Goal: Task Accomplishment & Management: Use online tool/utility

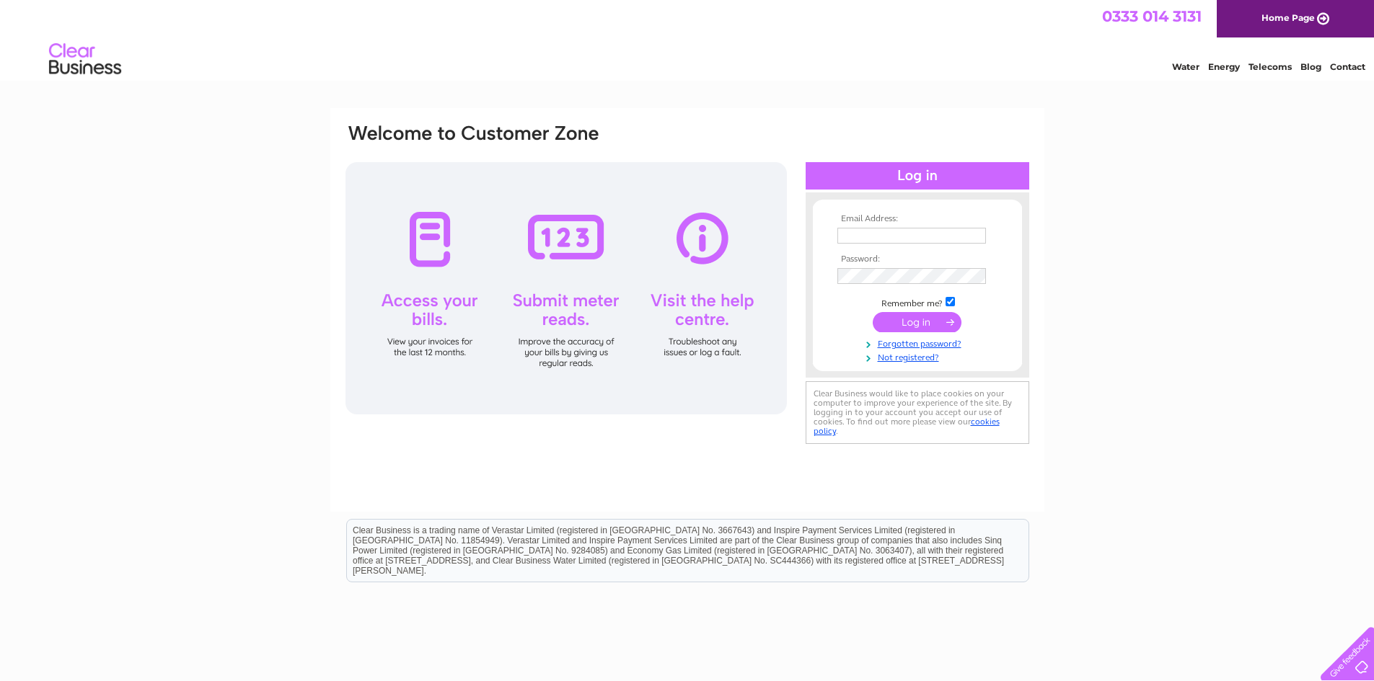
click at [869, 249] on td at bounding box center [917, 250] width 167 height 7
click at [865, 241] on input "text" at bounding box center [911, 236] width 149 height 16
type input "[EMAIL_ADDRESS][DOMAIN_NAME]"
click at [873, 314] on input "submit" at bounding box center [917, 324] width 89 height 20
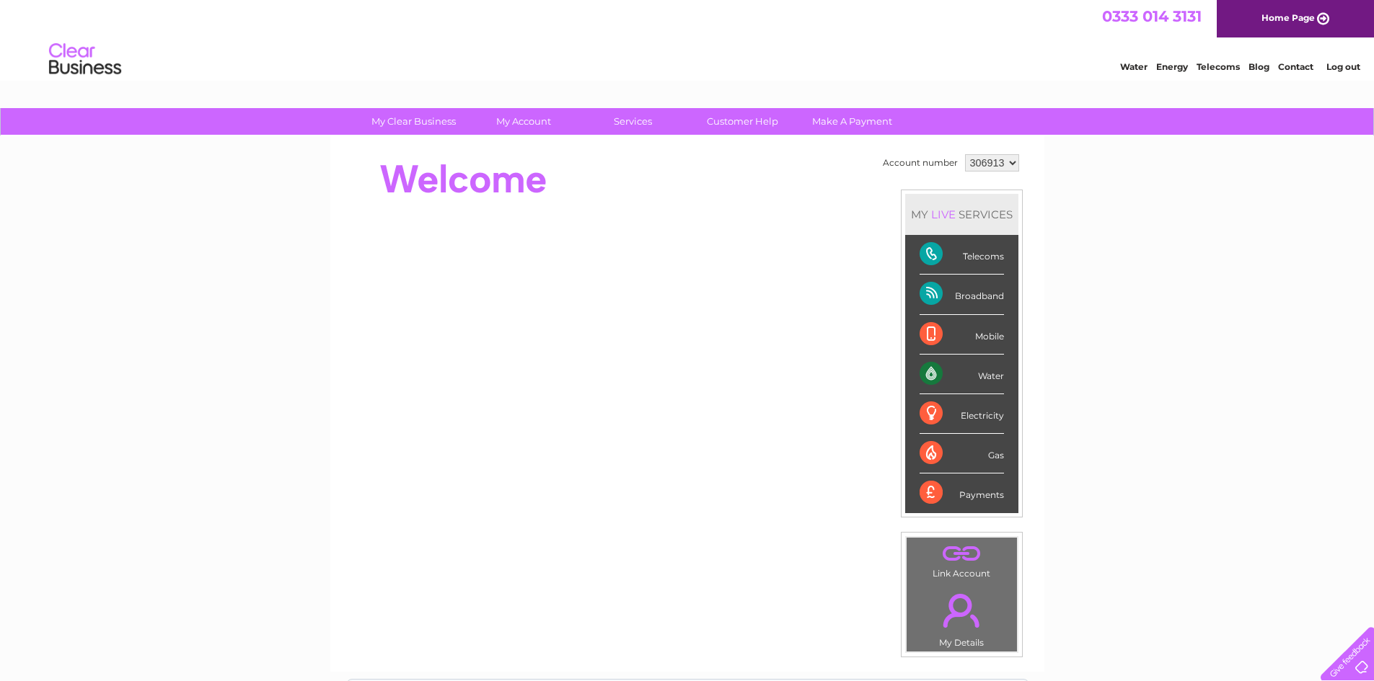
click at [983, 377] on div "Water" at bounding box center [961, 375] width 84 height 40
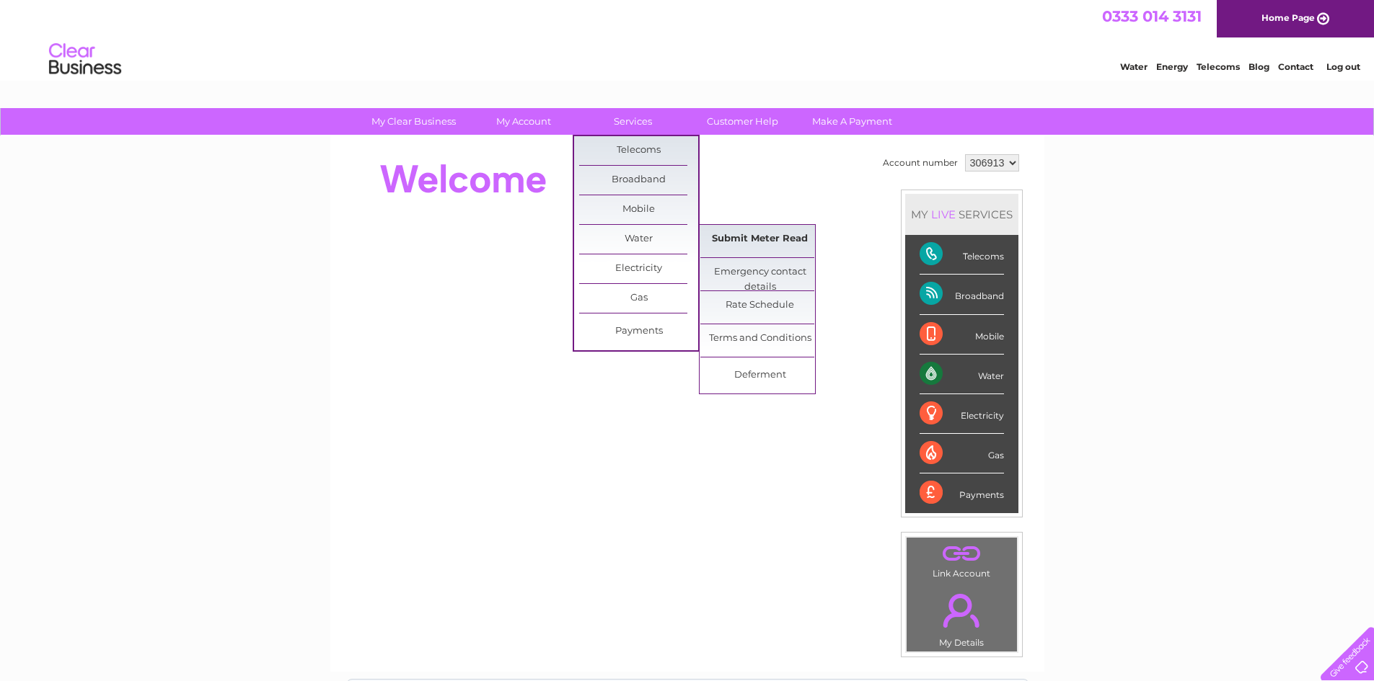
click at [748, 236] on link "Submit Meter Read" at bounding box center [759, 239] width 119 height 29
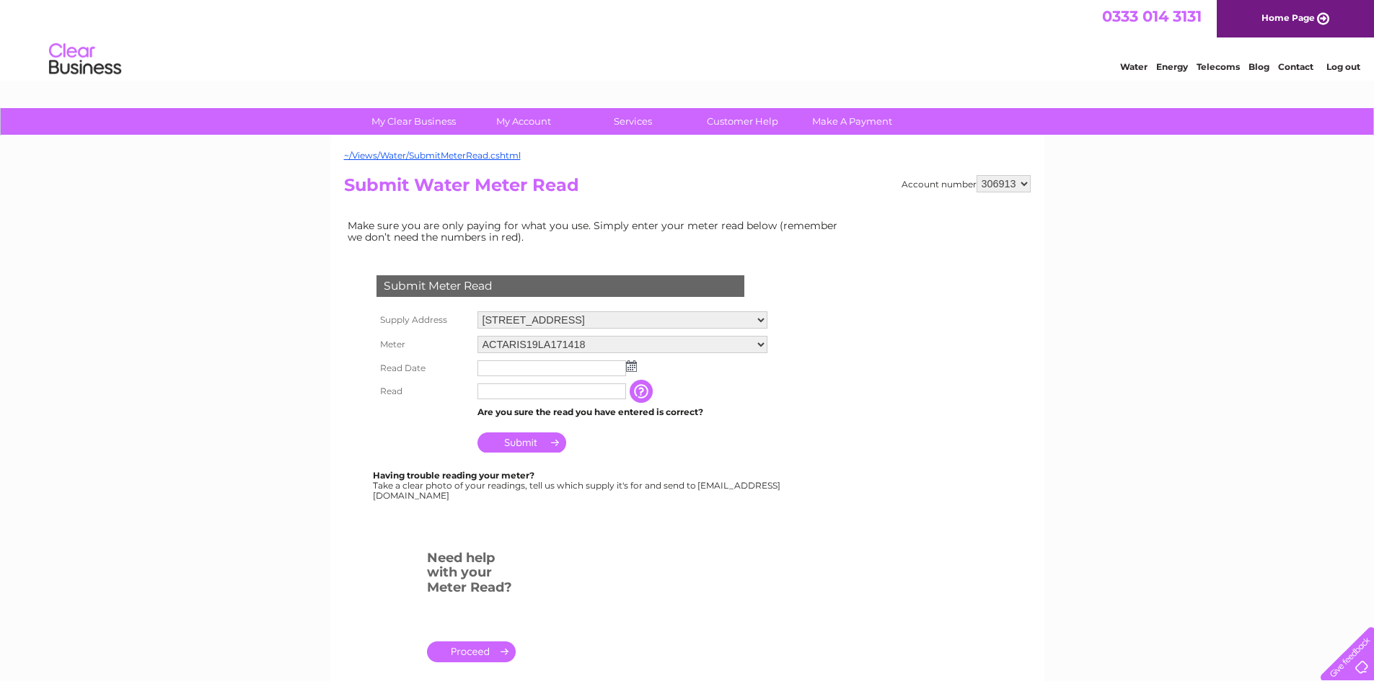
click at [633, 368] on img at bounding box center [631, 367] width 11 height 12
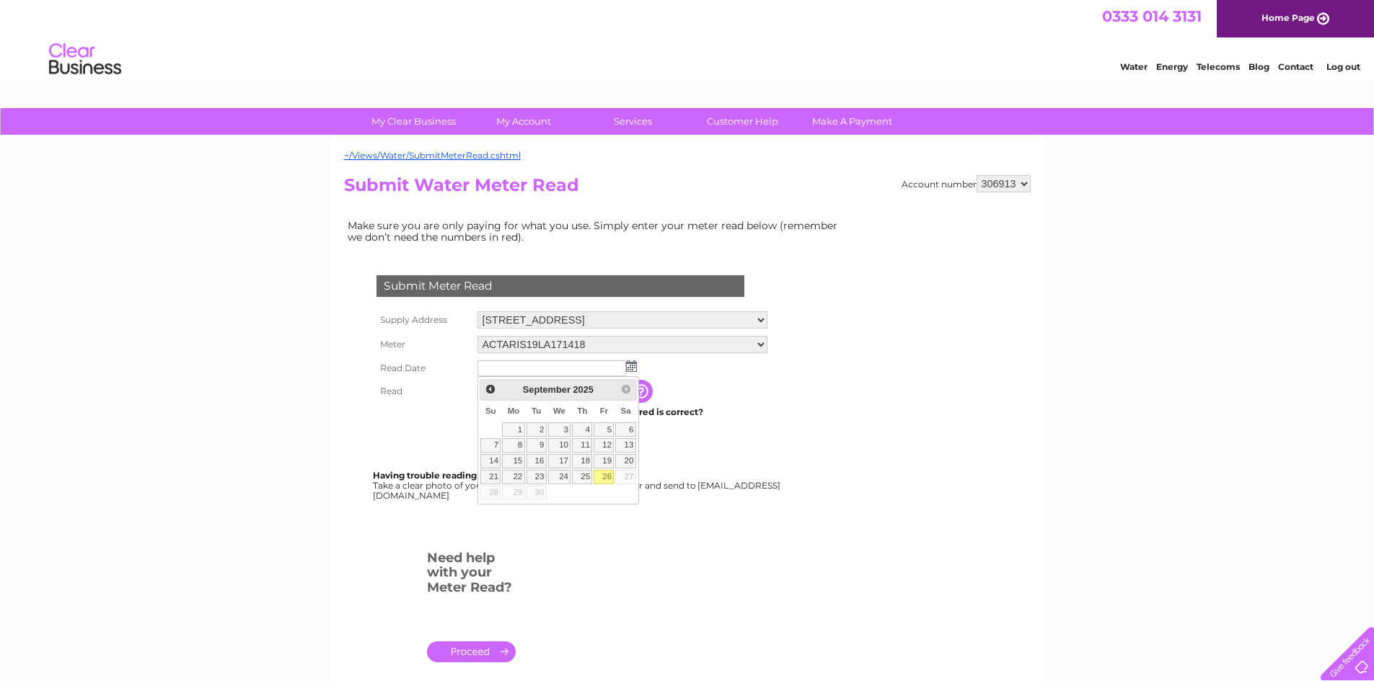
drag, startPoint x: 604, startPoint y: 477, endPoint x: 588, endPoint y: 457, distance: 26.1
click at [604, 477] on link "26" at bounding box center [603, 477] width 20 height 14
type input "[DATE]"
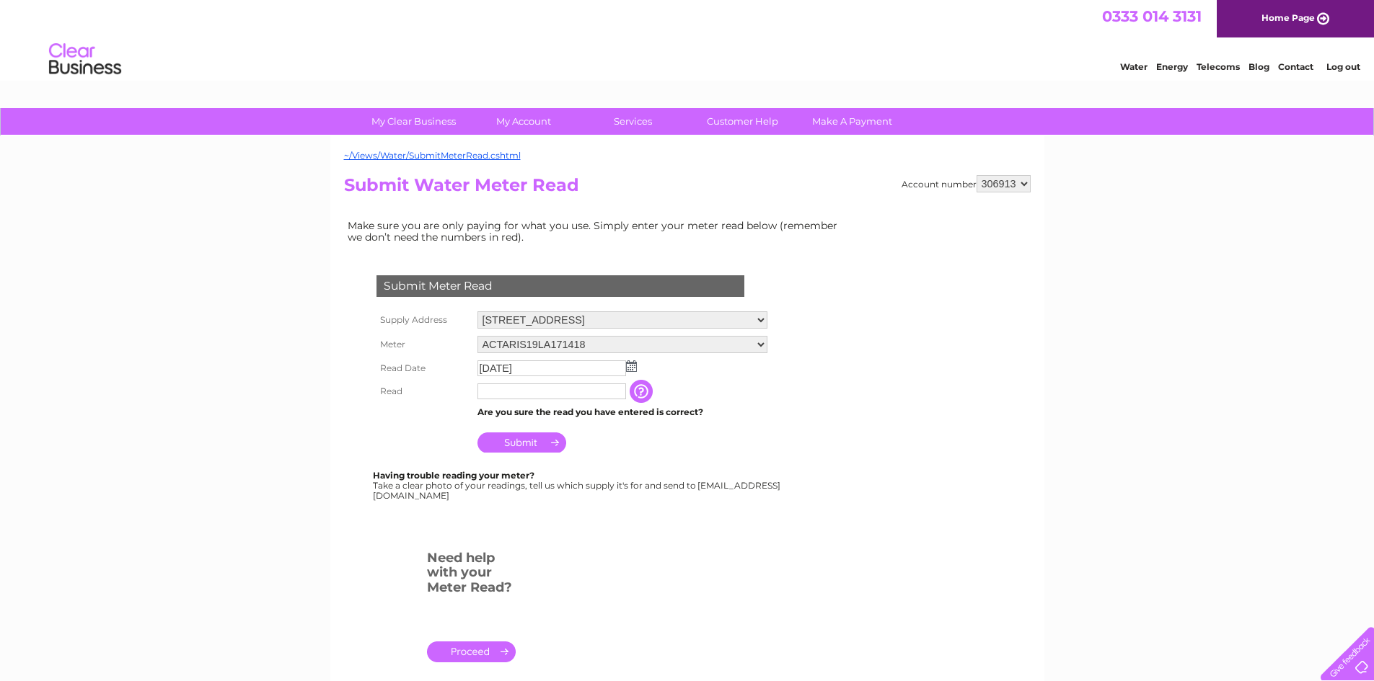
click at [508, 393] on input "text" at bounding box center [551, 392] width 149 height 16
type input "00075"
click at [539, 444] on input "Submit" at bounding box center [521, 444] width 89 height 20
